Goal: Transaction & Acquisition: Purchase product/service

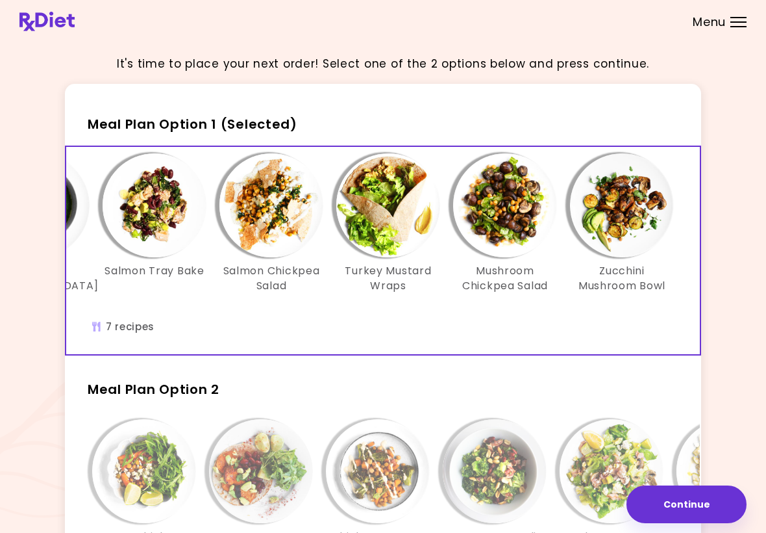
scroll to position [0, 223]
click at [612, 249] on img "Info - Zucchini Mushroom Bowl - Meal Plan Option 1 (Selected)" at bounding box center [622, 205] width 104 height 104
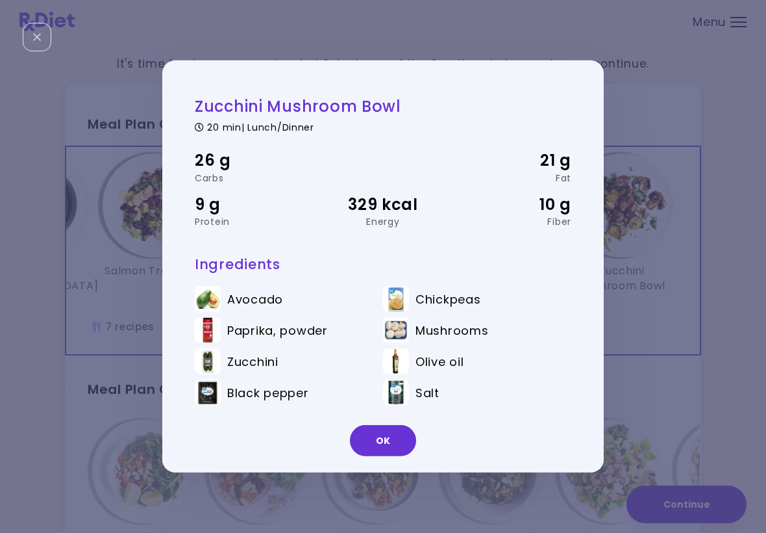
click at [383, 431] on button "OK" at bounding box center [383, 440] width 66 height 31
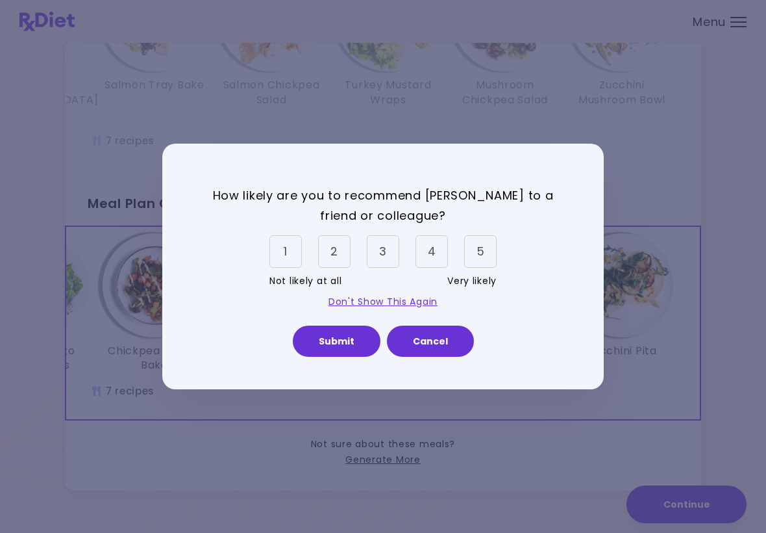
click at [477, 266] on div "5" at bounding box center [480, 251] width 32 height 32
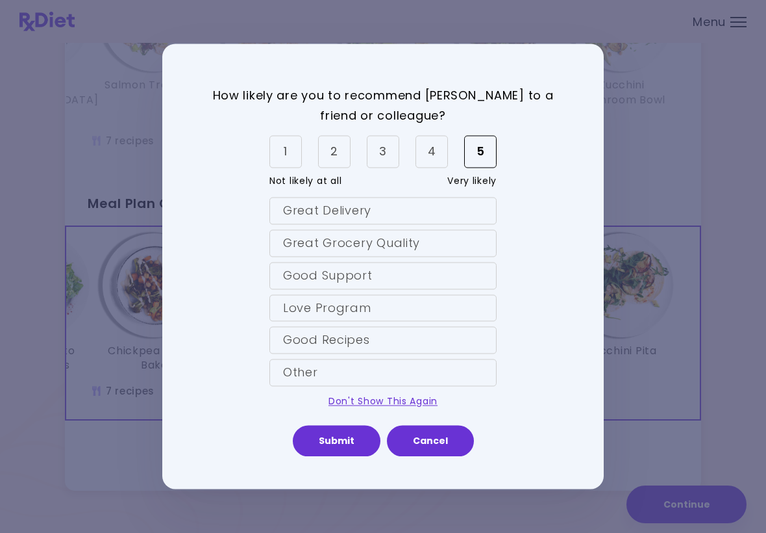
click at [475, 160] on div "5" at bounding box center [480, 152] width 32 height 32
click at [340, 441] on button "Submit" at bounding box center [337, 440] width 88 height 31
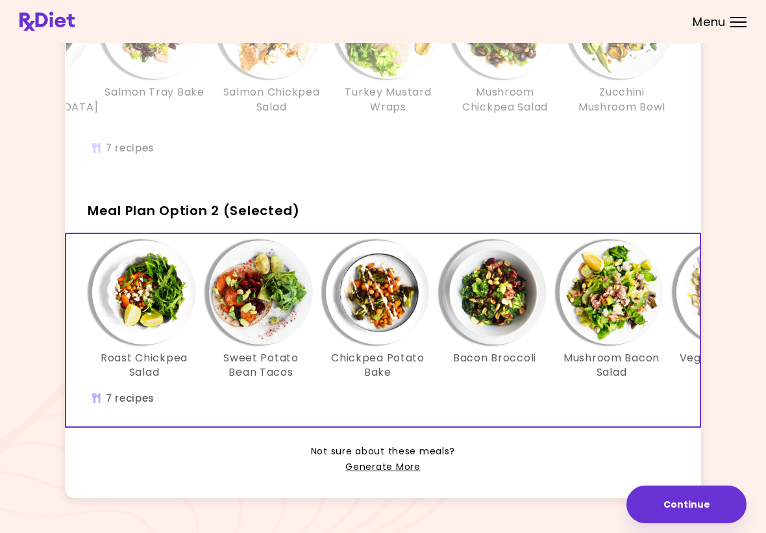
scroll to position [186, 0]
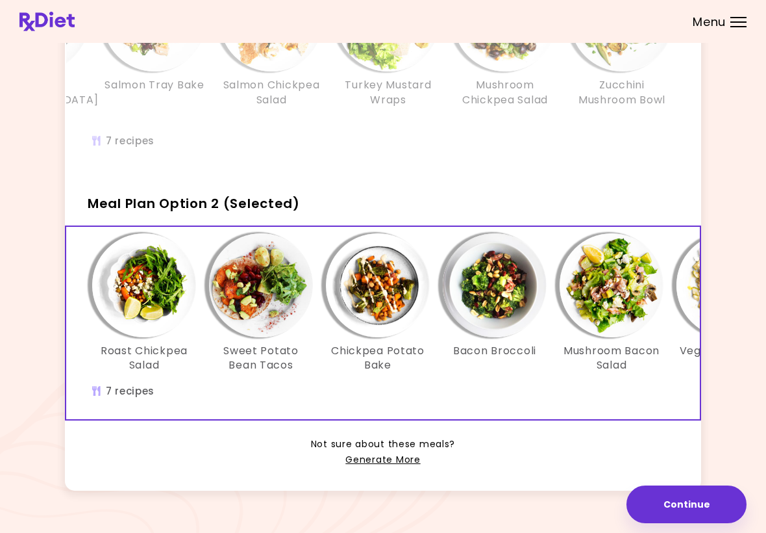
click at [381, 452] on link "Generate More" at bounding box center [383, 460] width 75 height 16
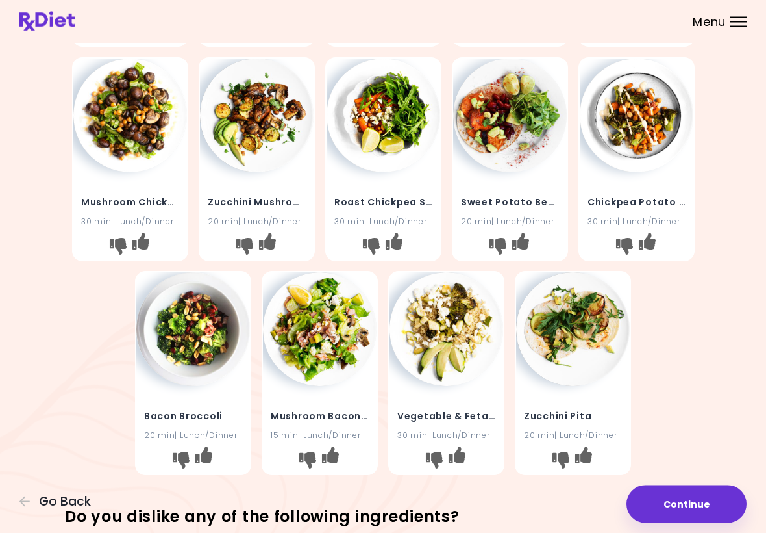
scroll to position [237, 0]
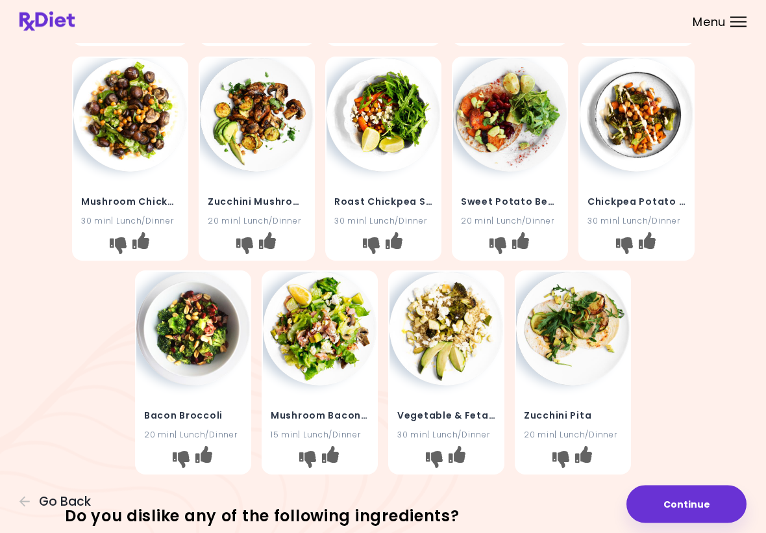
click at [680, 343] on div "Meatball Chickpea Stew 25 min | Lunch/Dinner Green [GEOGRAPHIC_DATA] Soup 30 mi…" at bounding box center [383, 159] width 624 height 642
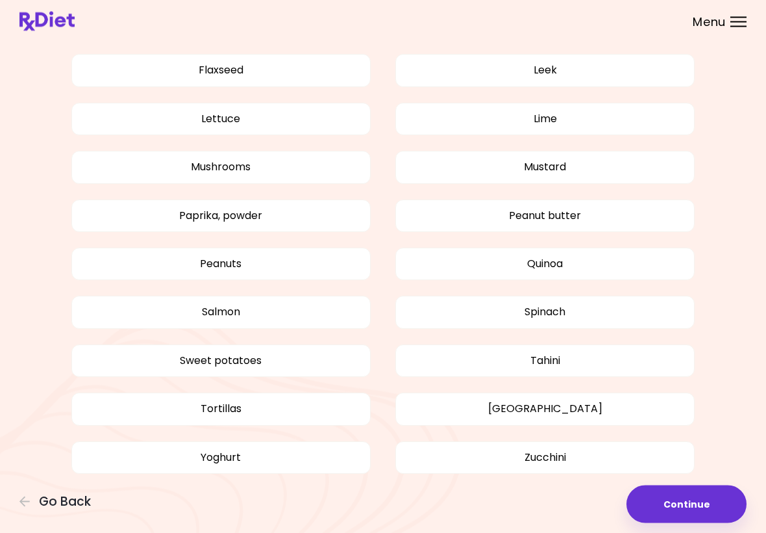
scroll to position [920, 0]
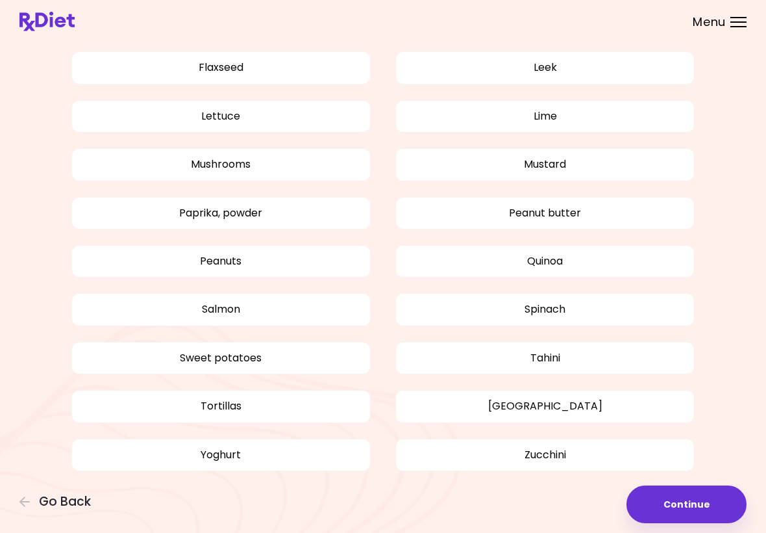
click at [573, 357] on button "Tahini" at bounding box center [545, 358] width 299 height 32
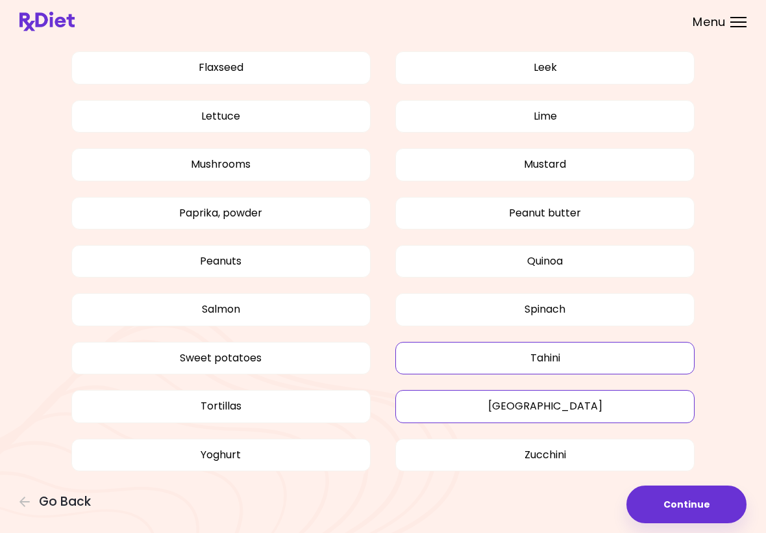
click at [571, 416] on button "[GEOGRAPHIC_DATA]" at bounding box center [545, 406] width 299 height 32
click at [674, 495] on button "Continue" at bounding box center [687, 504] width 120 height 38
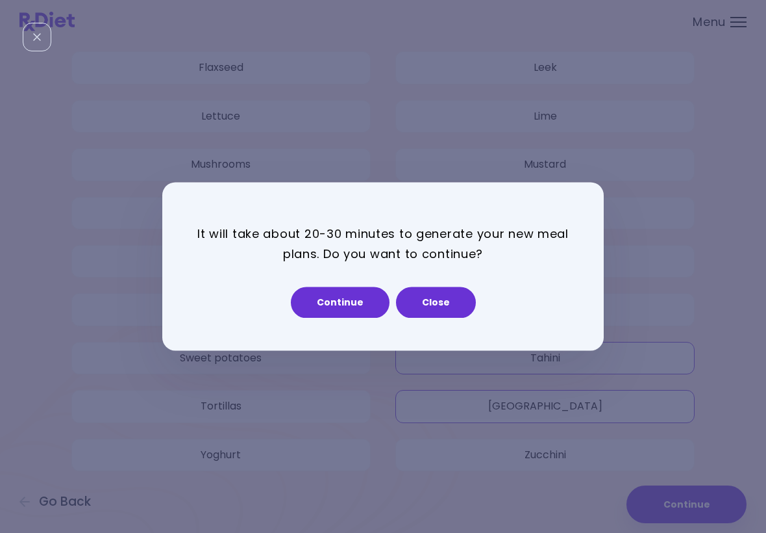
click at [351, 287] on button "Continue" at bounding box center [340, 302] width 99 height 31
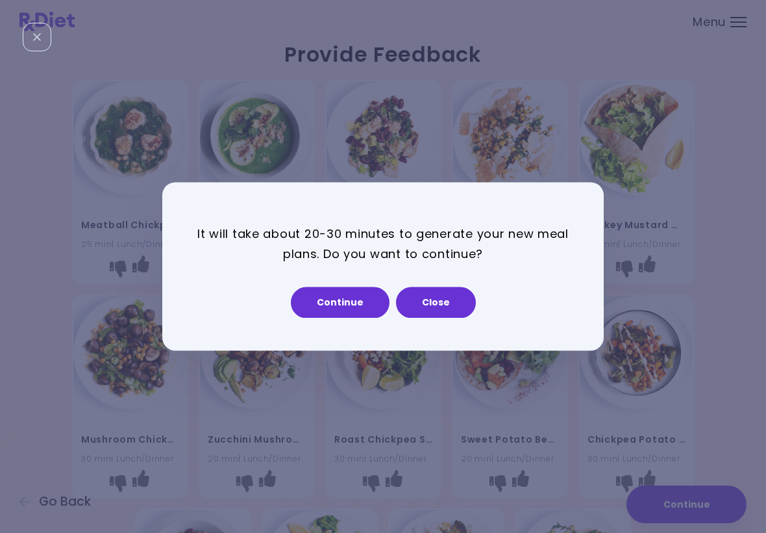
select select "*"
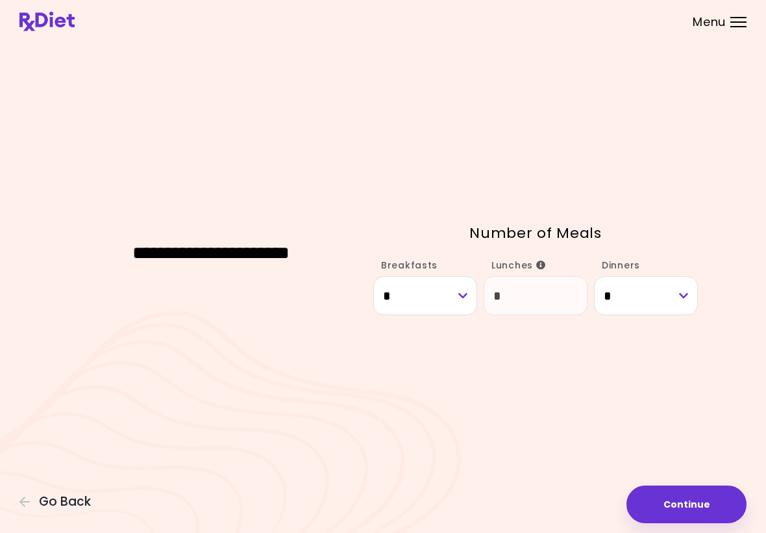
click at [681, 501] on button "Continue" at bounding box center [687, 504] width 120 height 38
